Goal: Find contact information: Obtain details needed to contact an individual or organization

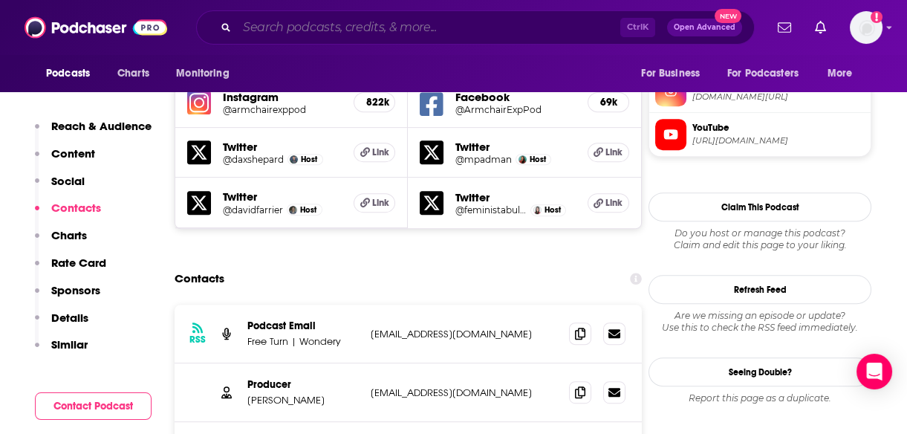
scroll to position [1368, 0]
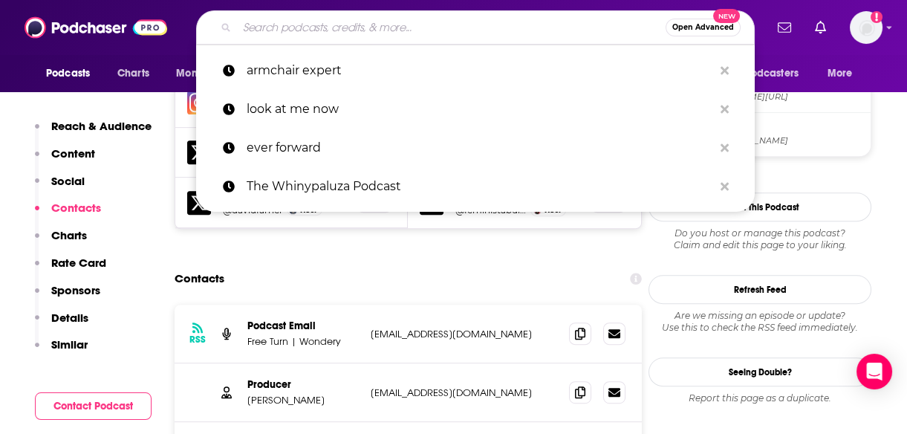
click at [319, 25] on input "Search podcasts, credits, & more..." at bounding box center [451, 28] width 429 height 24
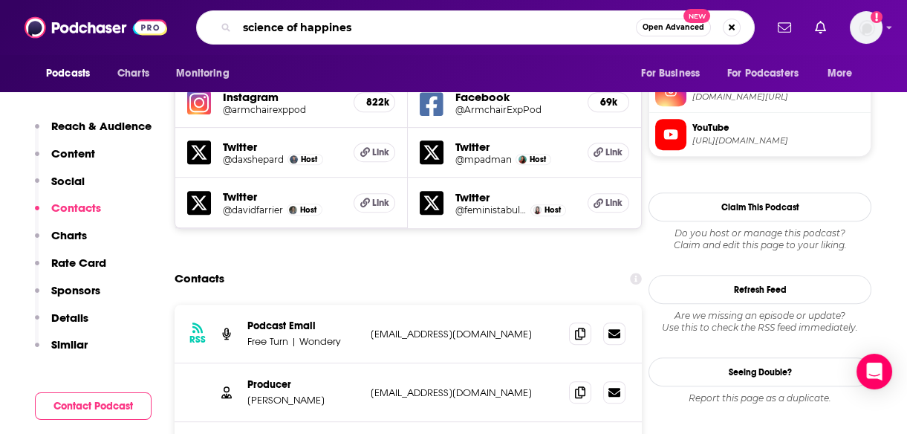
type input "science of happiness"
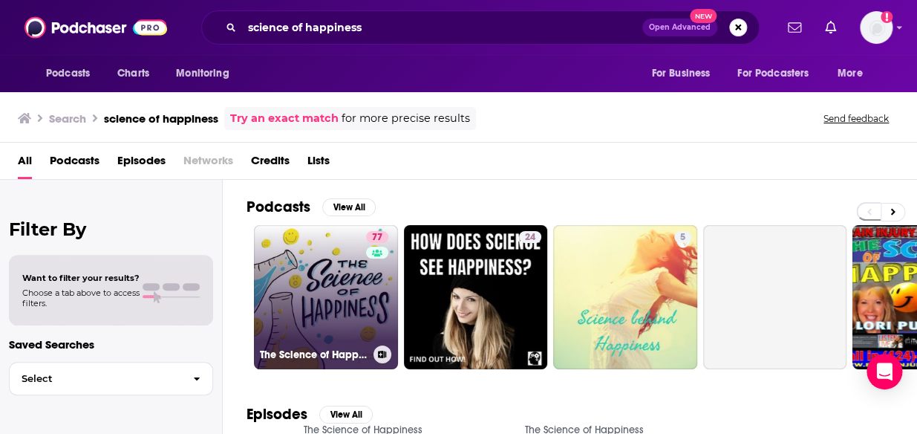
click at [328, 309] on link "77 The Science of Happiness" at bounding box center [326, 297] width 144 height 144
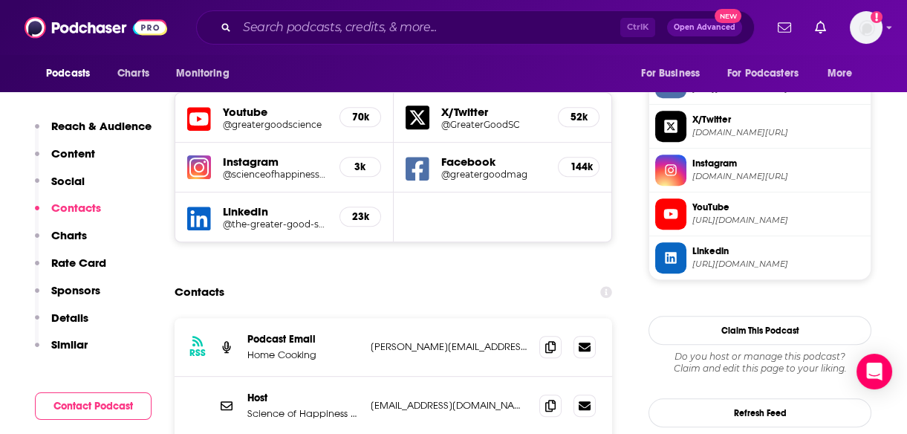
scroll to position [1318, 0]
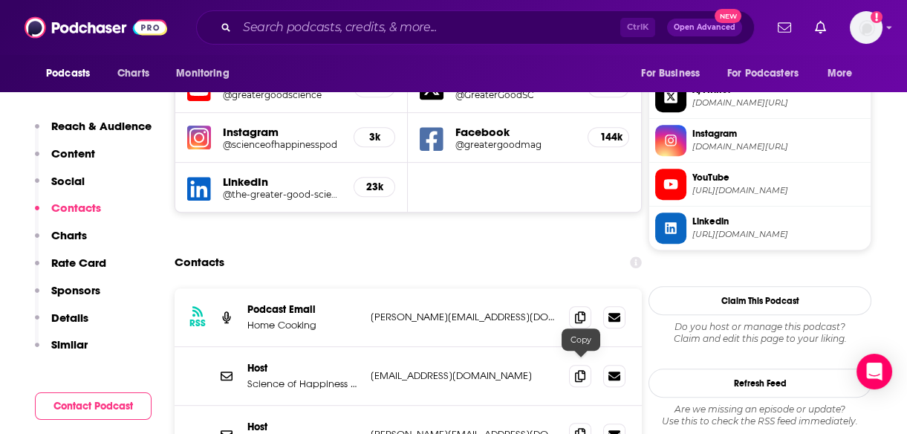
click at [580, 428] on icon at bounding box center [580, 434] width 10 height 12
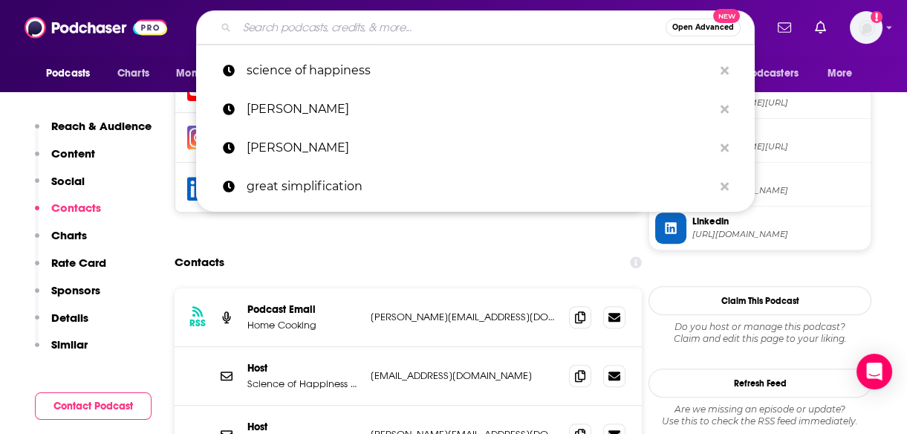
click at [441, 26] on input "Search podcasts, credits, & more..." at bounding box center [451, 28] width 429 height 24
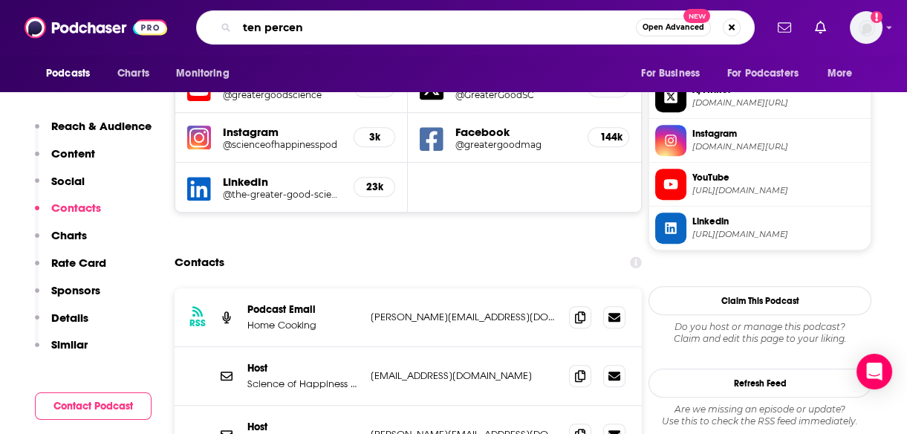
type input "ten percent"
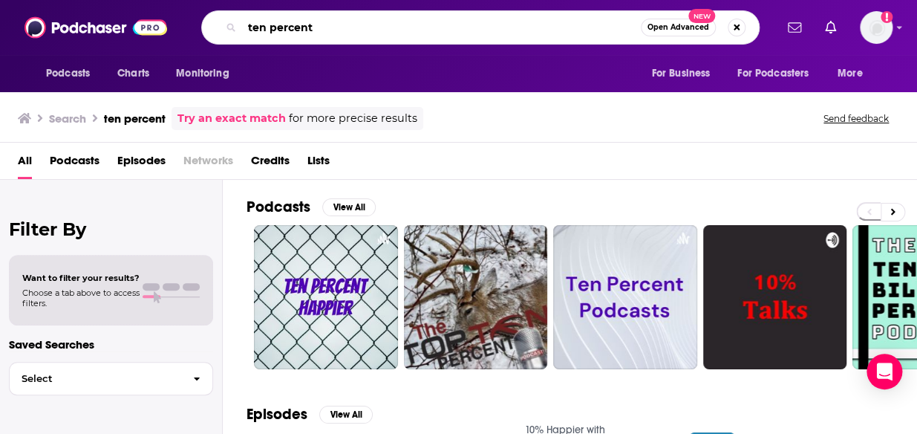
drag, startPoint x: 267, startPoint y: 29, endPoint x: 223, endPoint y: 28, distance: 43.8
click at [223, 28] on div "ten percent Open Advanced New" at bounding box center [480, 27] width 559 height 34
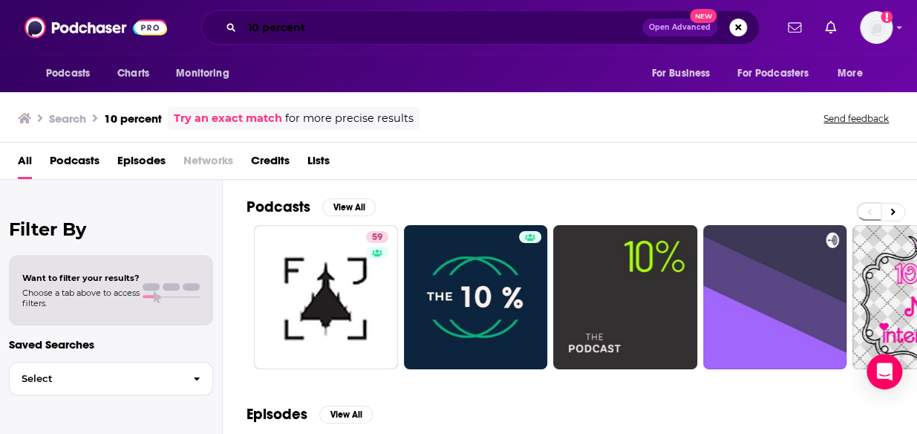
click at [328, 27] on input "10 percent" at bounding box center [442, 28] width 400 height 24
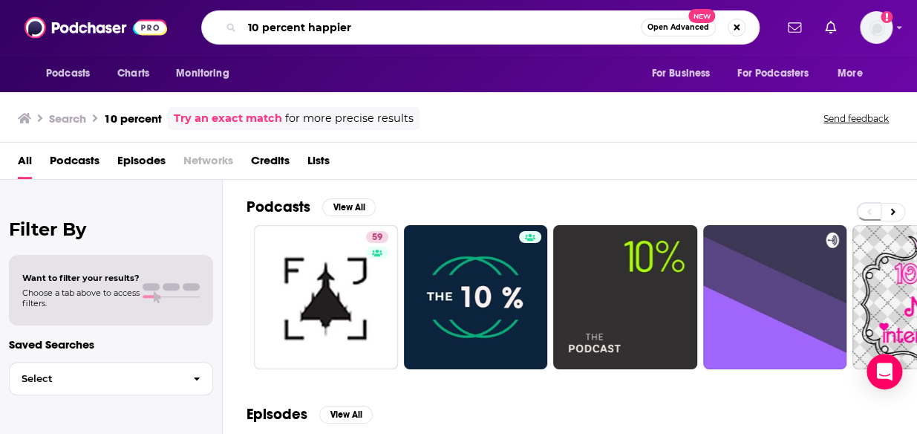
type input "10 percent happier"
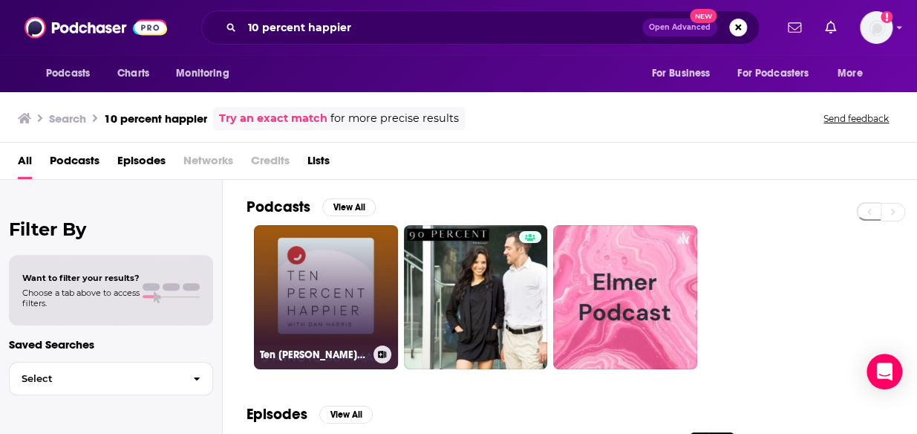
click at [331, 295] on link "Ten [PERSON_NAME] with [PERSON_NAME] | 5 minute podcast summaries" at bounding box center [326, 297] width 144 height 144
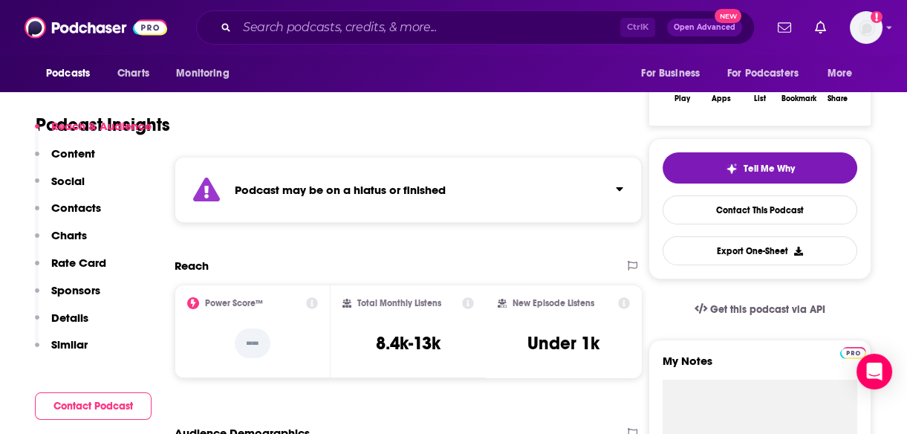
scroll to position [223, 0]
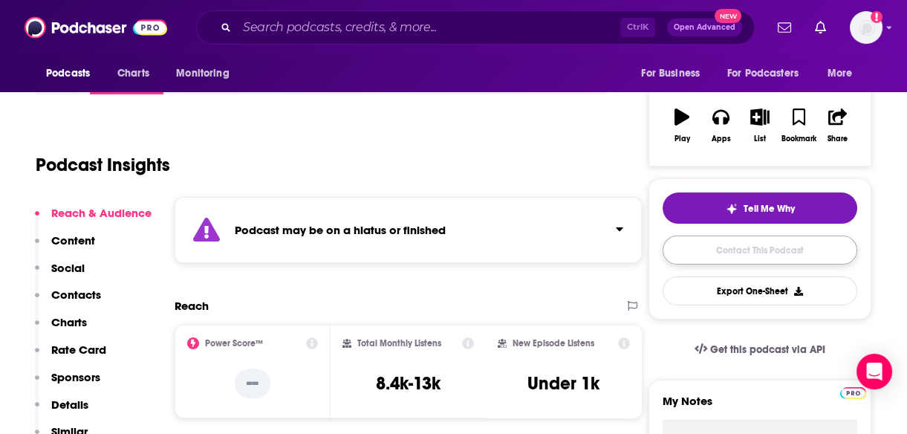
click at [771, 261] on link "Contact This Podcast" at bounding box center [760, 249] width 195 height 29
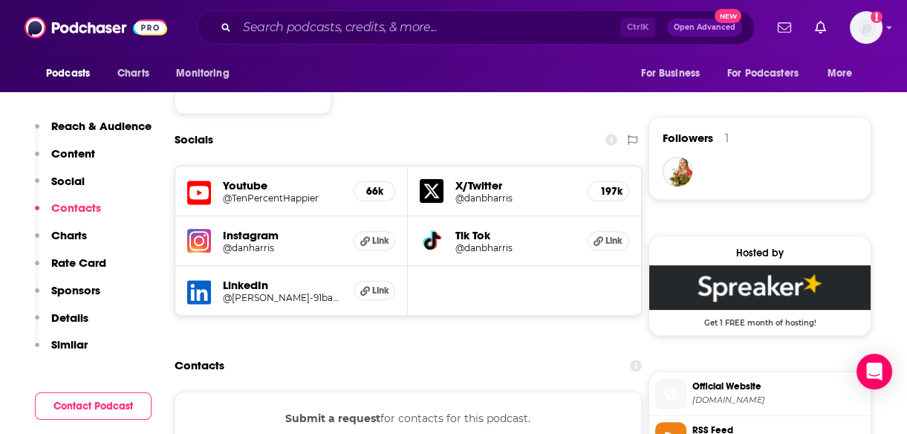
scroll to position [998, 0]
